Goal: Transaction & Acquisition: Purchase product/service

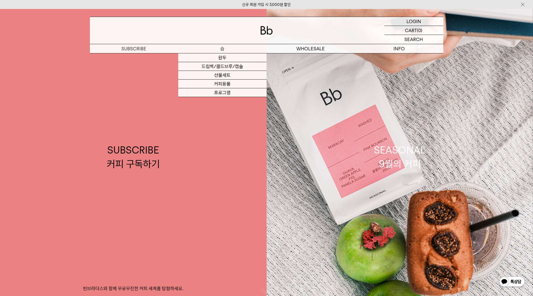
click at [214, 47] on p "숍" at bounding box center [222, 48] width 88 height 9
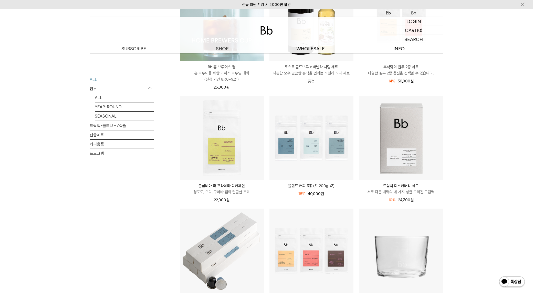
scroll to position [160, 0]
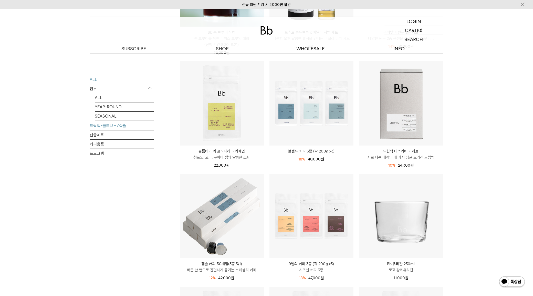
click at [114, 123] on link "드립백/콜드브루/캡슐" at bounding box center [122, 125] width 64 height 9
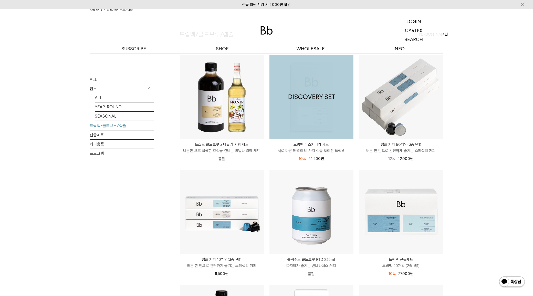
scroll to position [128, 0]
